Goal: Information Seeking & Learning: Learn about a topic

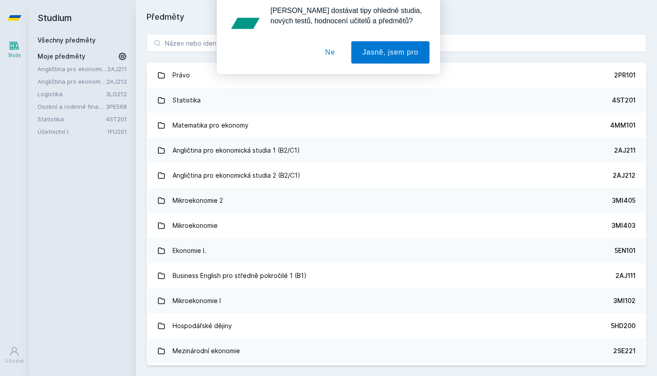
click at [334, 58] on button "Ne" at bounding box center [330, 58] width 32 height 22
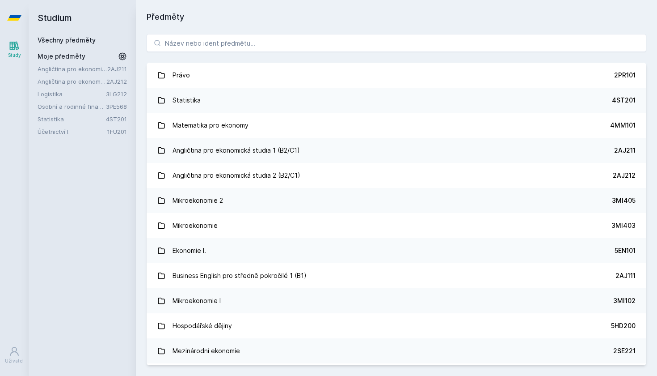
click at [102, 115] on link "Statistika" at bounding box center [72, 118] width 68 height 9
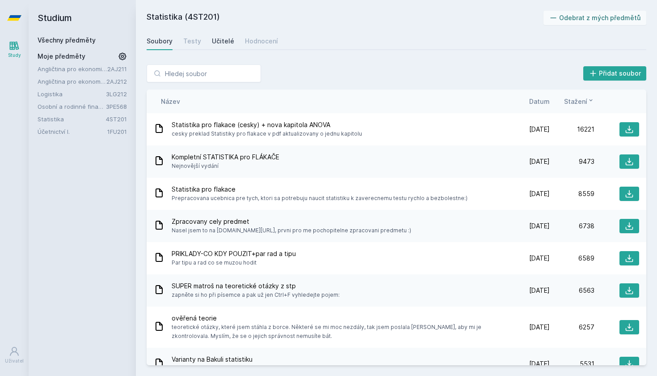
click at [221, 41] on div "Učitelé" at bounding box center [223, 41] width 22 height 9
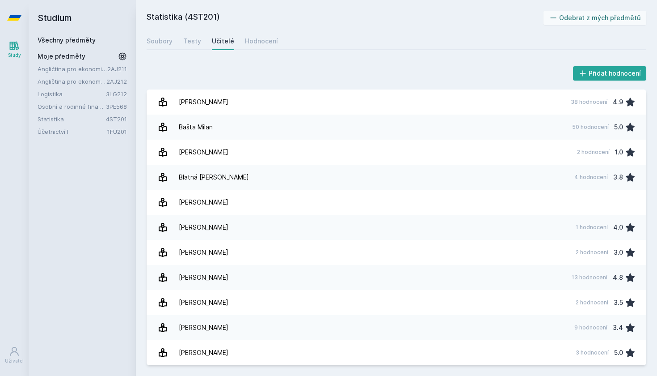
click at [102, 89] on link "Logistika" at bounding box center [72, 93] width 68 height 9
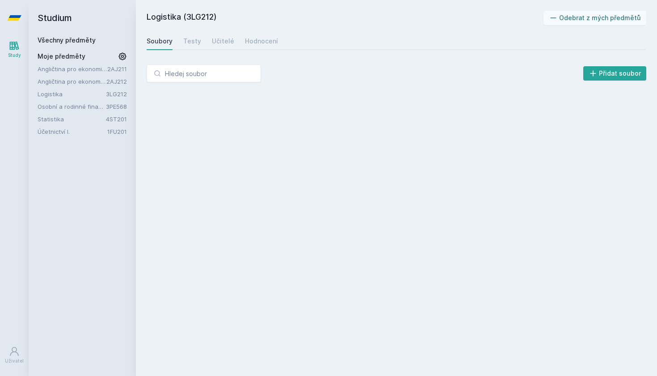
click at [110, 97] on div "Logistika 3LG212" at bounding box center [87, 93] width 98 height 9
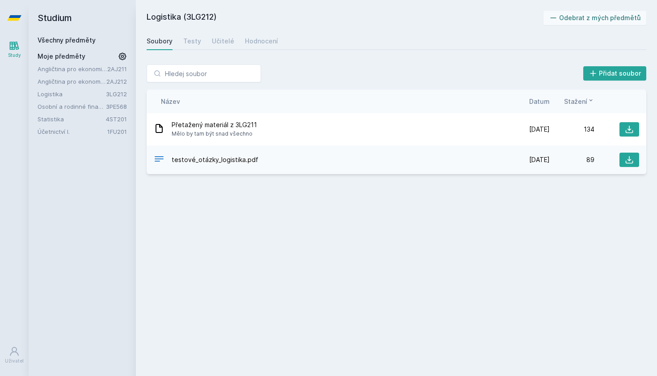
click at [121, 107] on link "3PE568" at bounding box center [116, 106] width 21 height 7
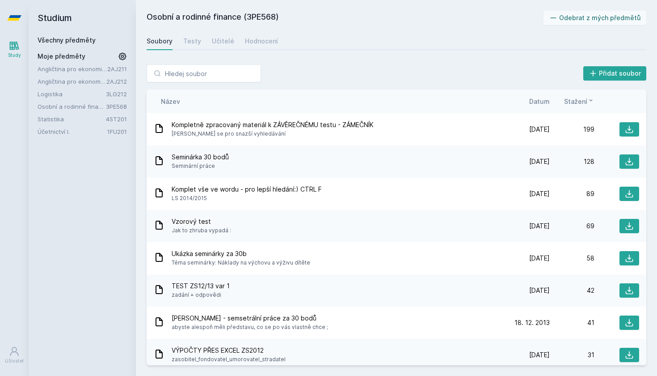
click at [104, 120] on link "Statistika" at bounding box center [72, 118] width 68 height 9
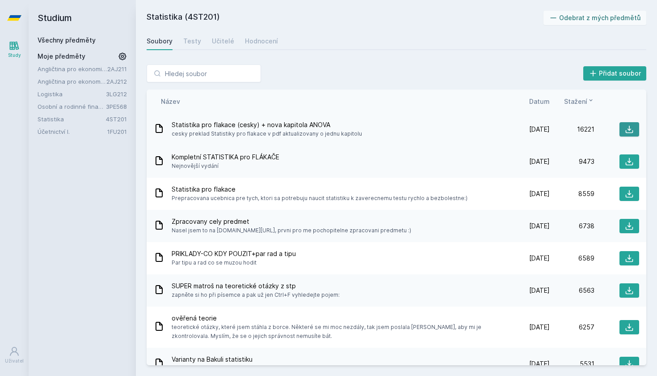
click at [629, 127] on icon at bounding box center [629, 129] width 9 height 9
click at [241, 40] on div "Soubory Testy Učitelé Hodnocení" at bounding box center [397, 41] width 500 height 18
click at [250, 42] on div "Hodnocení" at bounding box center [261, 41] width 33 height 9
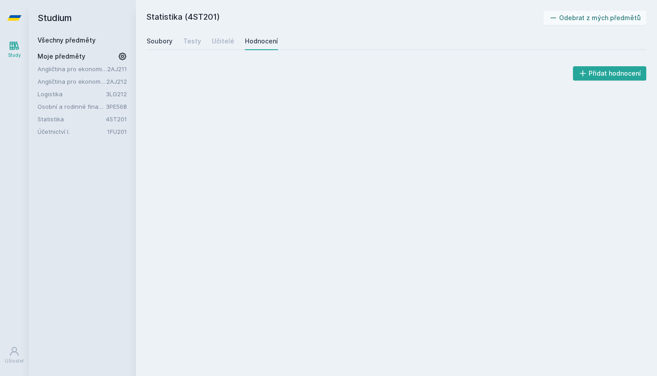
click at [162, 44] on div "Soubory" at bounding box center [160, 41] width 26 height 9
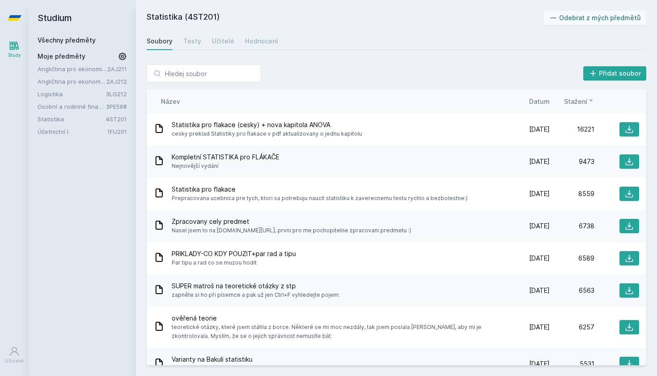
click at [111, 121] on link "4ST201" at bounding box center [116, 118] width 21 height 7
click at [106, 119] on link "4ST201" at bounding box center [116, 118] width 21 height 7
click at [192, 47] on link "Testy" at bounding box center [192, 41] width 18 height 18
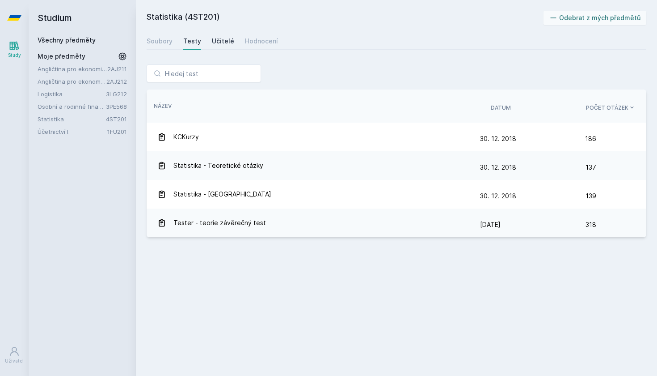
click at [215, 41] on div "Učitelé" at bounding box center [223, 41] width 22 height 9
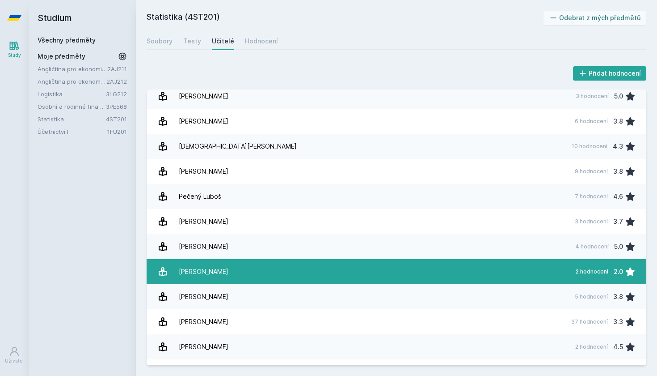
scroll to position [931, 0]
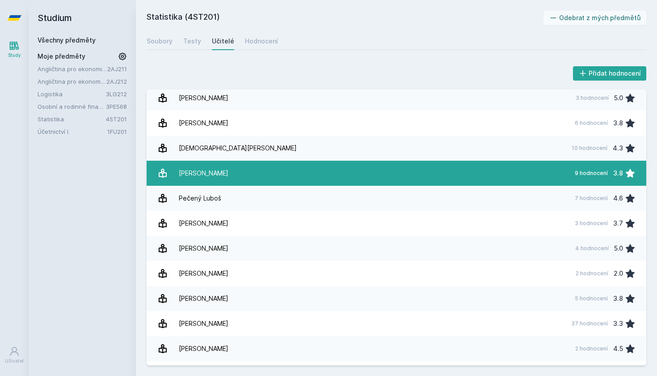
click at [231, 169] on link "[PERSON_NAME] 9 hodnocení 3.8" at bounding box center [397, 173] width 500 height 25
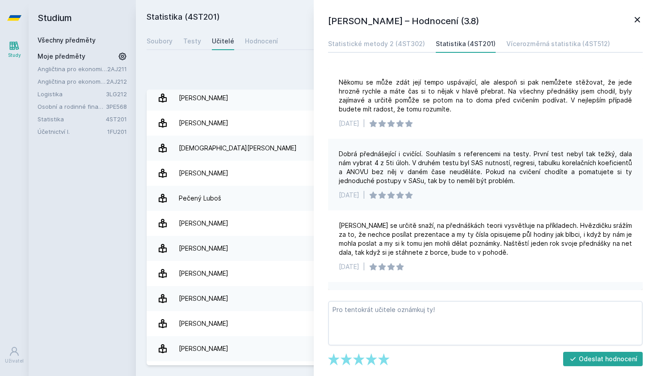
click at [89, 105] on link "Osobní a rodinné finance" at bounding box center [72, 106] width 68 height 9
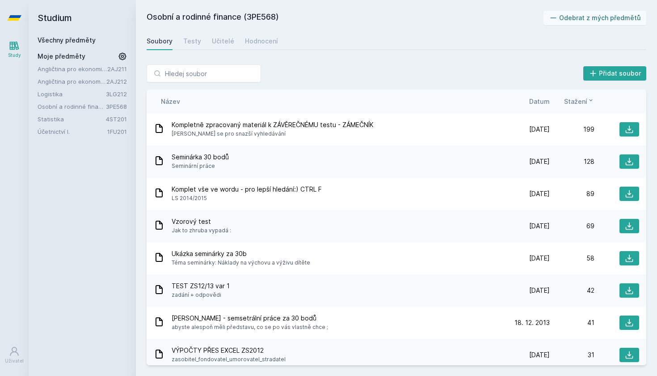
click at [81, 119] on link "Statistika" at bounding box center [72, 118] width 68 height 9
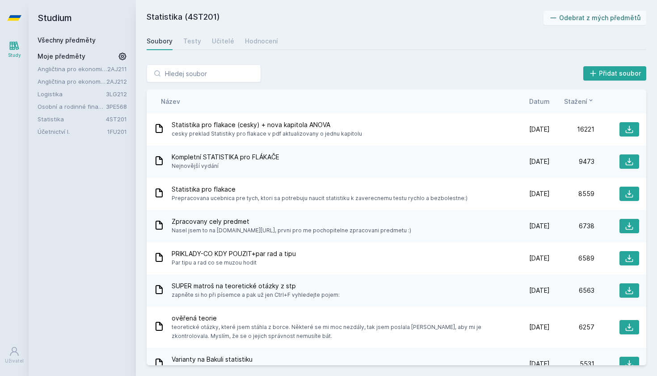
click at [21, 16] on link at bounding box center [14, 18] width 29 height 36
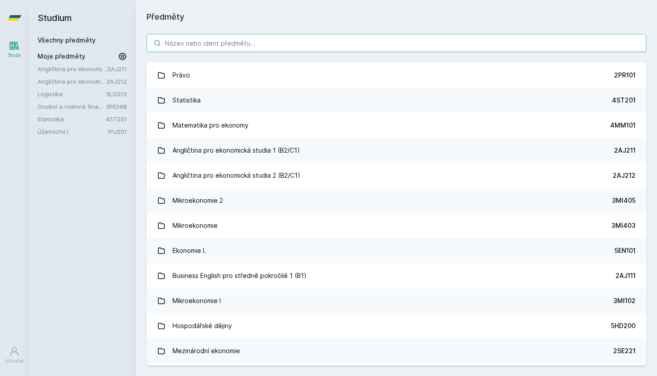
click at [221, 38] on input "search" at bounding box center [397, 43] width 500 height 18
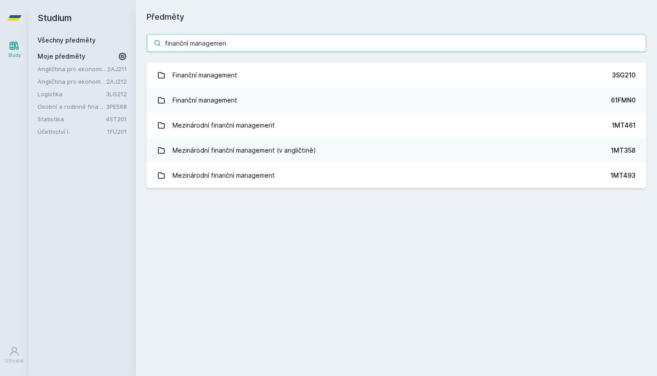
type input "finanční management"
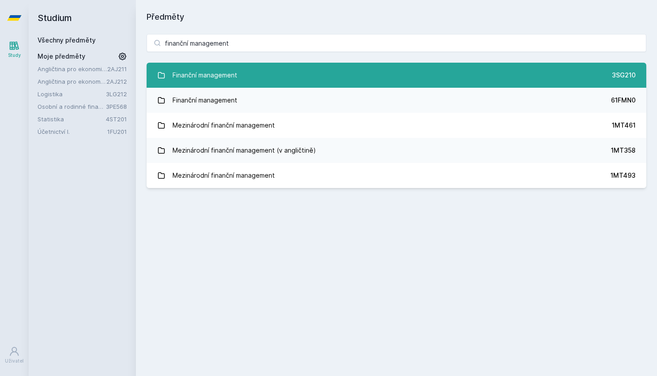
click at [244, 68] on link "Finanční management 3SG210" at bounding box center [397, 75] width 500 height 25
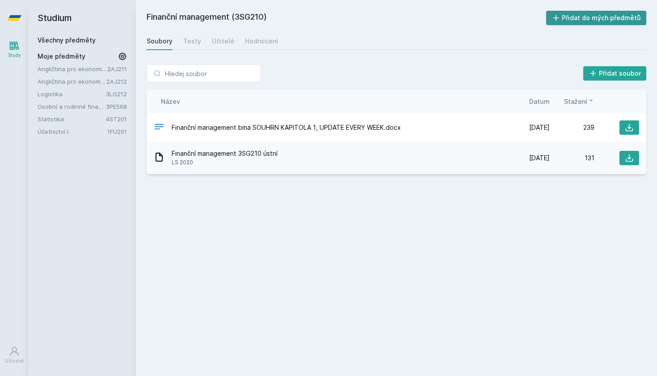
click at [590, 14] on button "Přidat do mých předmětů" at bounding box center [596, 18] width 101 height 14
click at [84, 93] on link "Finanční management" at bounding box center [72, 93] width 68 height 9
click at [218, 42] on div "Učitelé" at bounding box center [223, 41] width 22 height 9
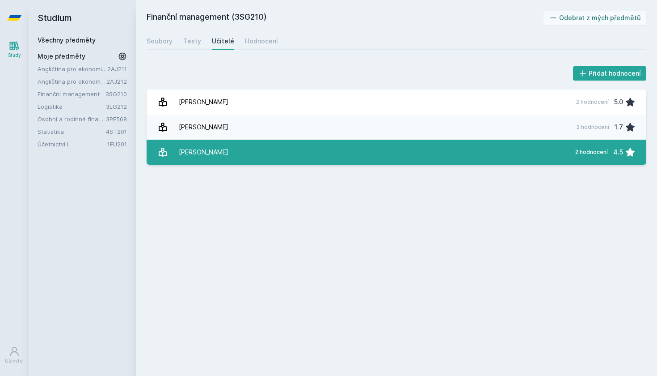
click at [224, 156] on div "[PERSON_NAME]" at bounding box center [204, 152] width 50 height 18
